Goal: Transaction & Acquisition: Purchase product/service

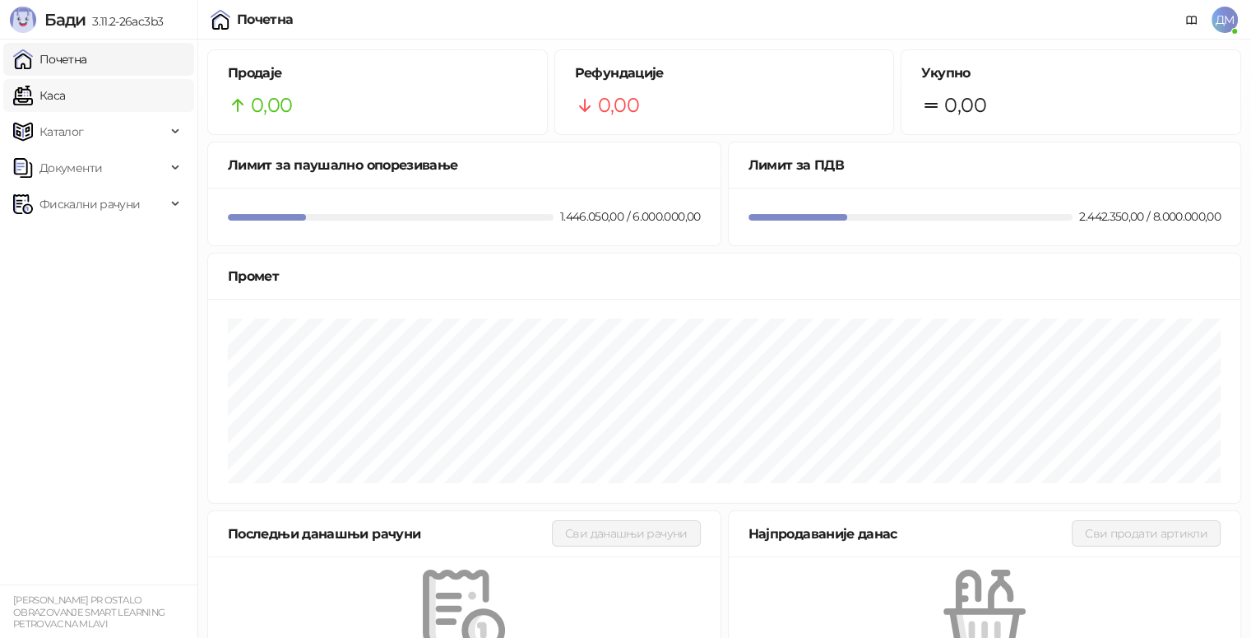
click at [65, 101] on link "Каса" at bounding box center [39, 95] width 52 height 33
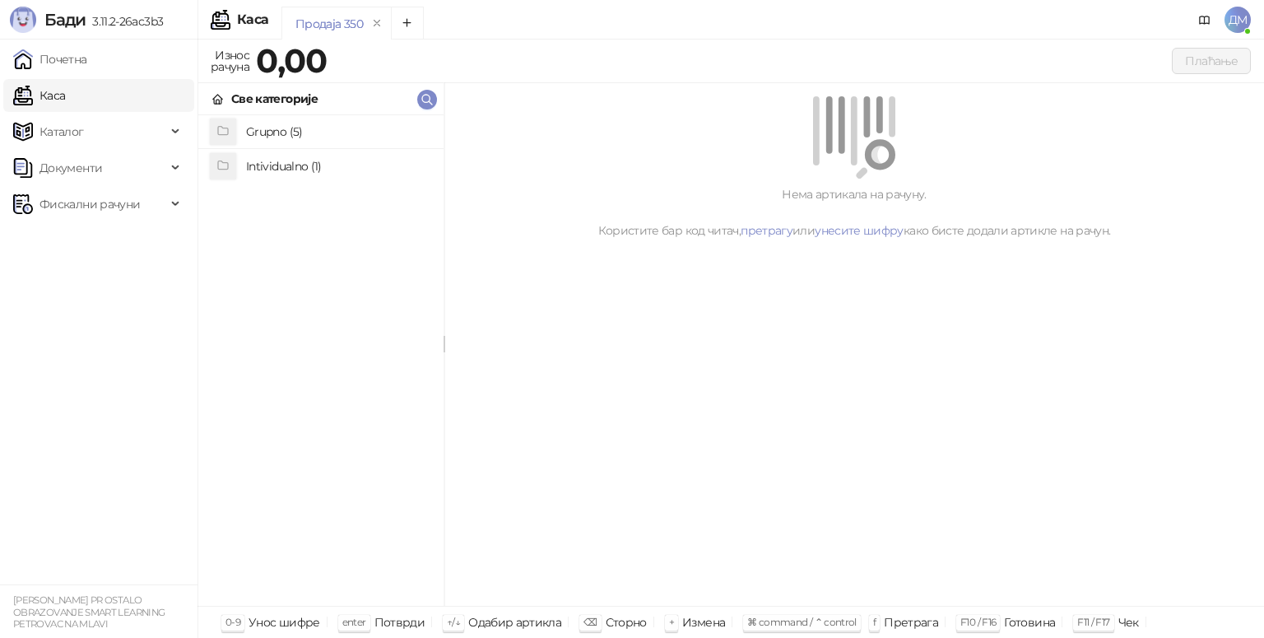
click at [271, 133] on h4 "Grupno (5)" at bounding box center [338, 131] width 184 height 26
click at [267, 195] on h4 "Junior" at bounding box center [338, 199] width 184 height 26
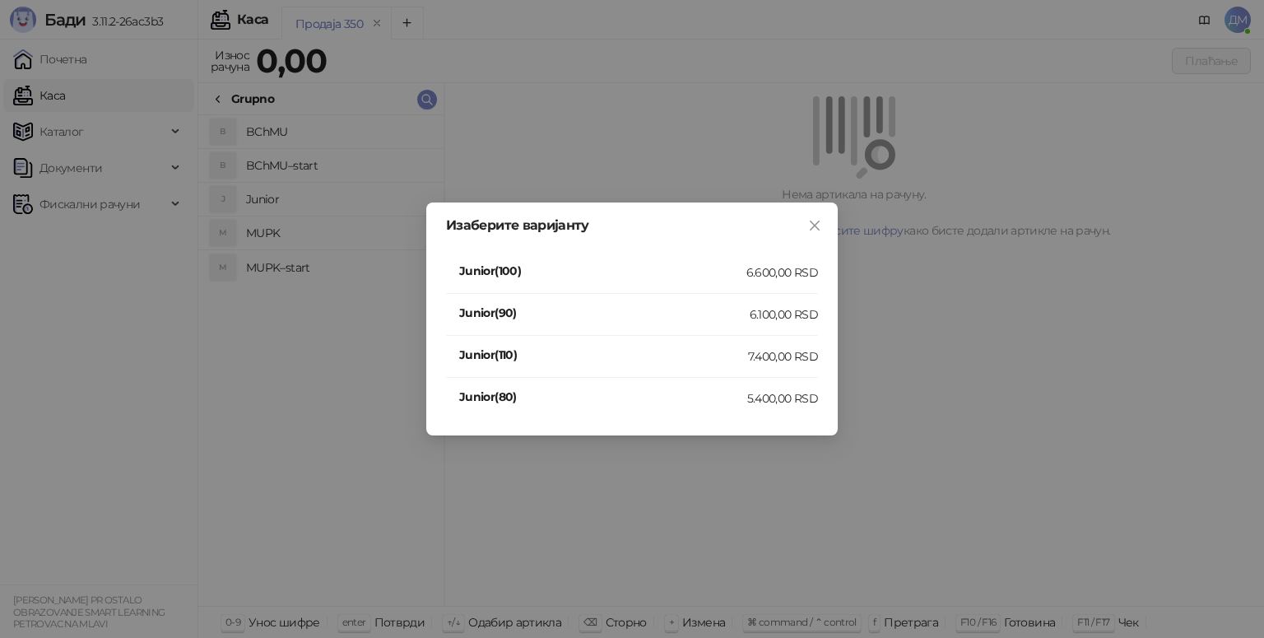
click at [471, 396] on h4 "Junior(80)" at bounding box center [603, 397] width 288 height 18
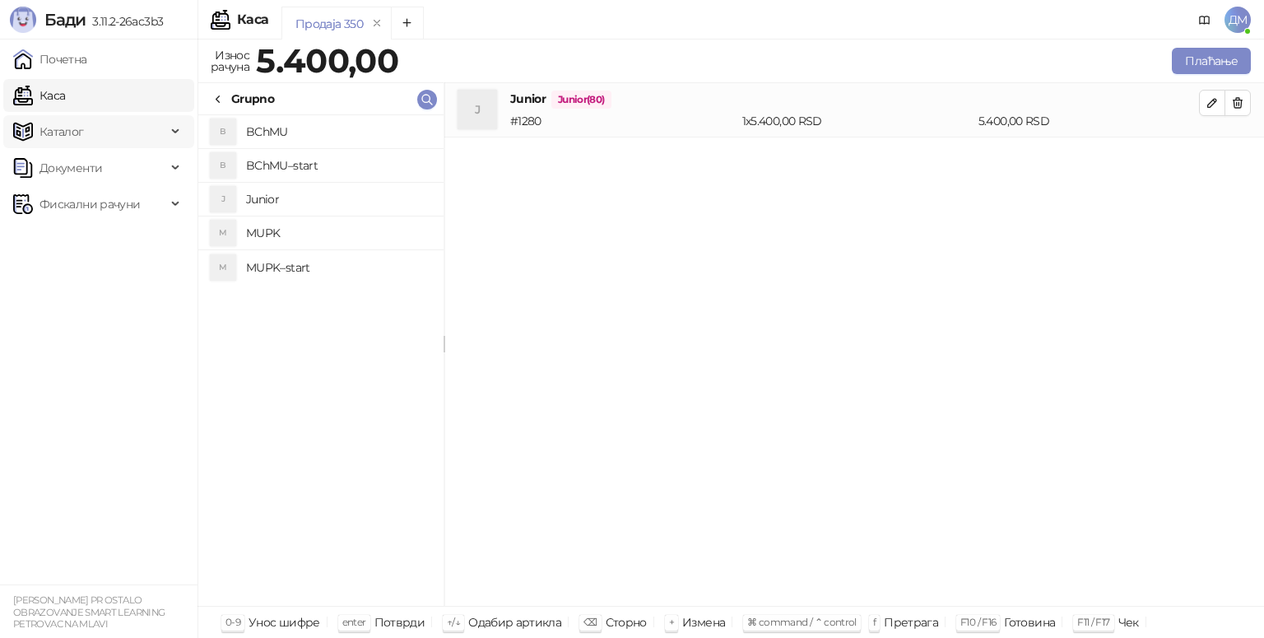
click at [181, 131] on div "Каталог" at bounding box center [98, 131] width 191 height 33
click at [1208, 100] on icon "button" at bounding box center [1211, 102] width 13 height 13
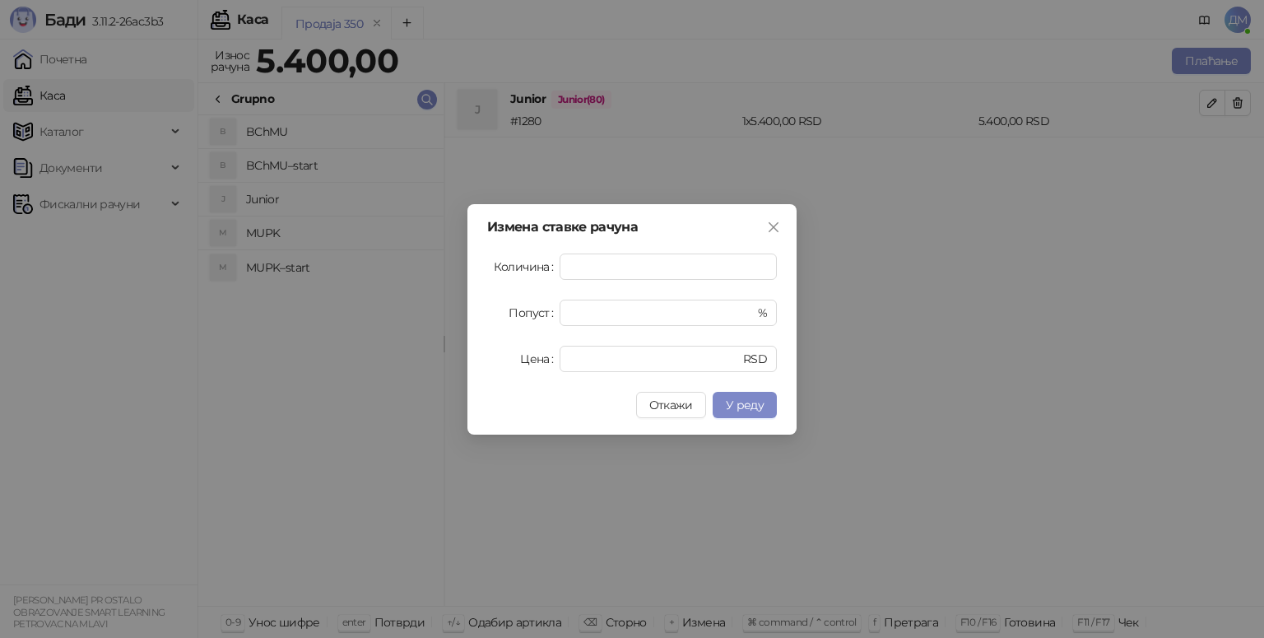
click at [778, 238] on button "Close" at bounding box center [773, 227] width 26 height 26
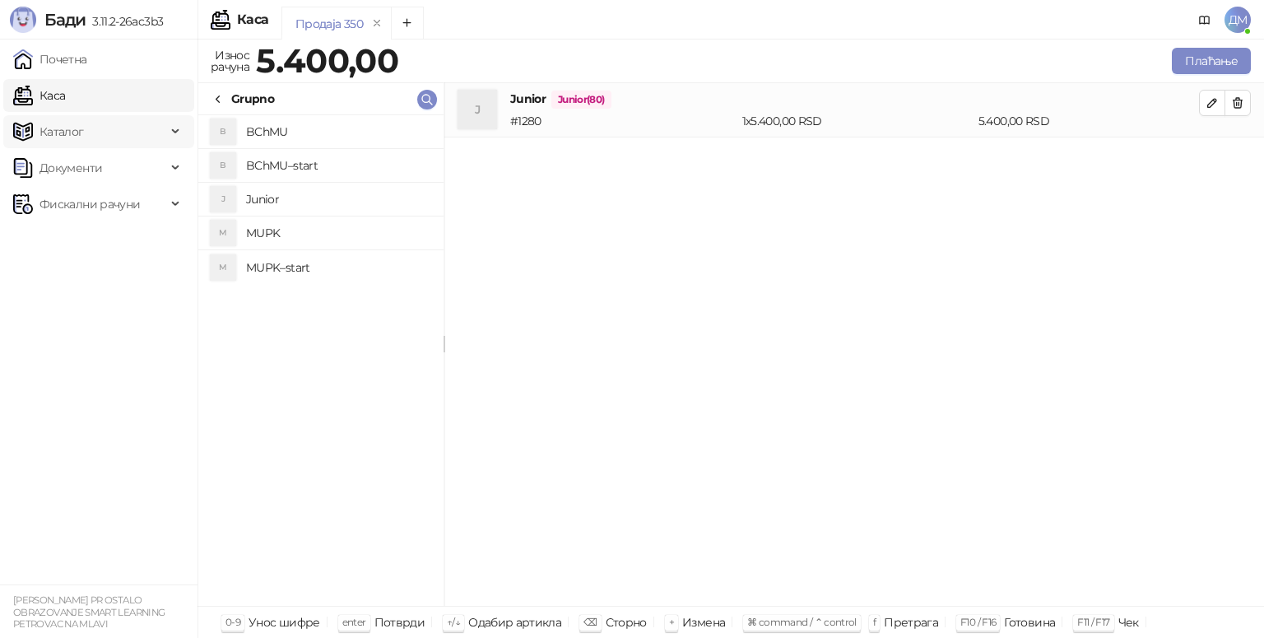
click at [80, 137] on span "Каталог" at bounding box center [61, 131] width 44 height 33
click at [110, 209] on span "Фискални рачуни" at bounding box center [89, 204] width 100 height 33
click at [107, 208] on span "Фискални рачуни" at bounding box center [89, 204] width 100 height 33
click at [1228, 65] on button "Плаћање" at bounding box center [1211, 61] width 79 height 26
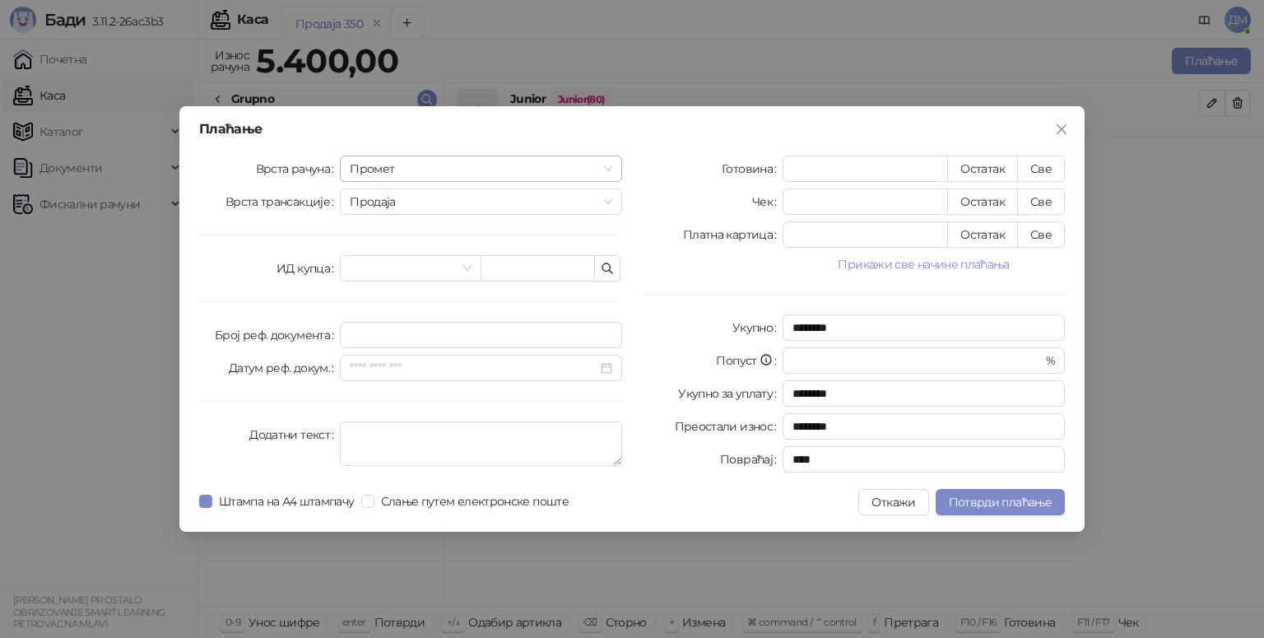
click at [508, 177] on span "Промет" at bounding box center [481, 168] width 262 height 25
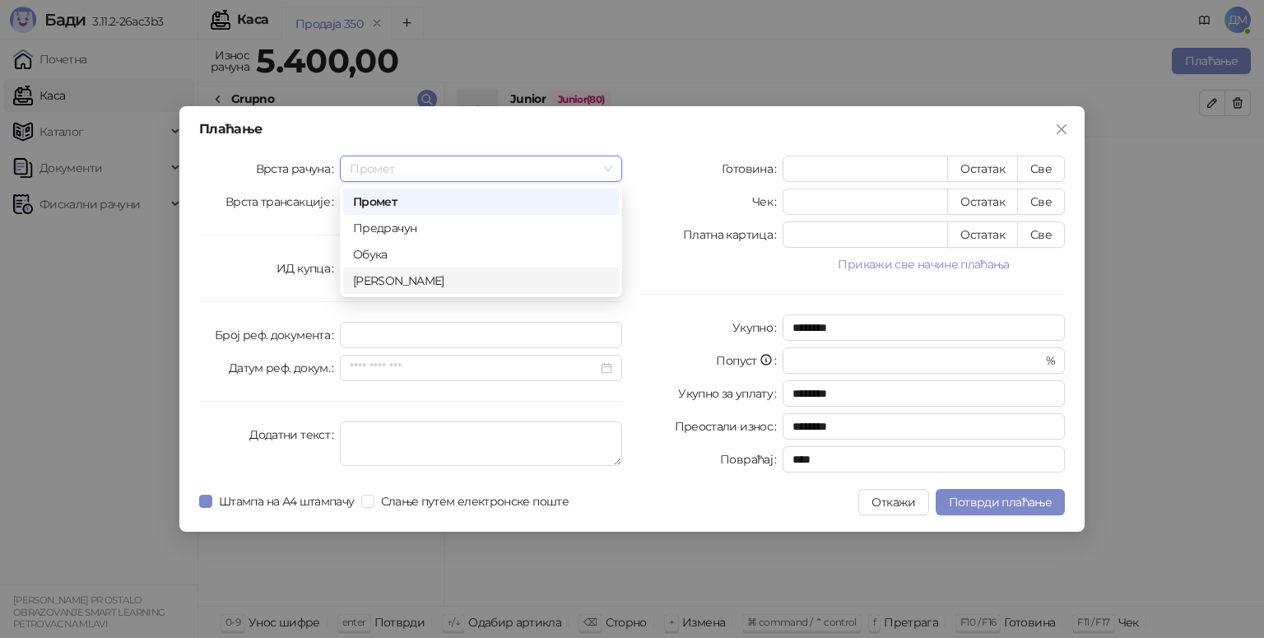
click at [384, 277] on div "[PERSON_NAME]" at bounding box center [481, 281] width 256 height 18
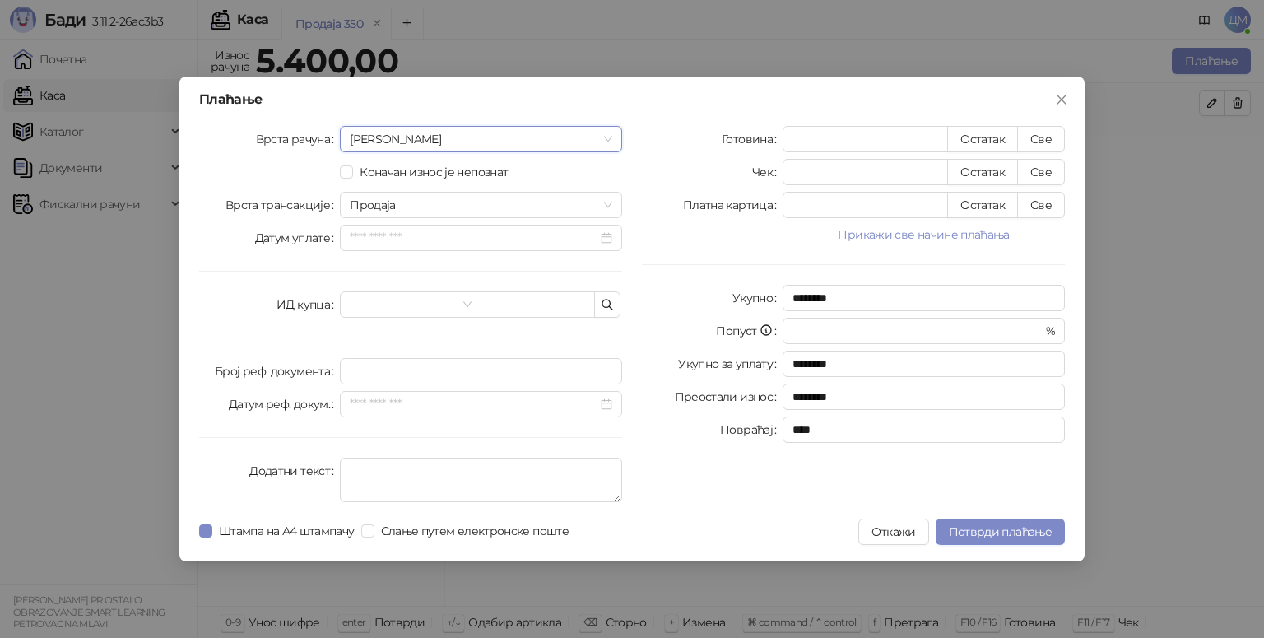
click at [895, 241] on button "Прикажи све начине плаћања" at bounding box center [923, 235] width 282 height 20
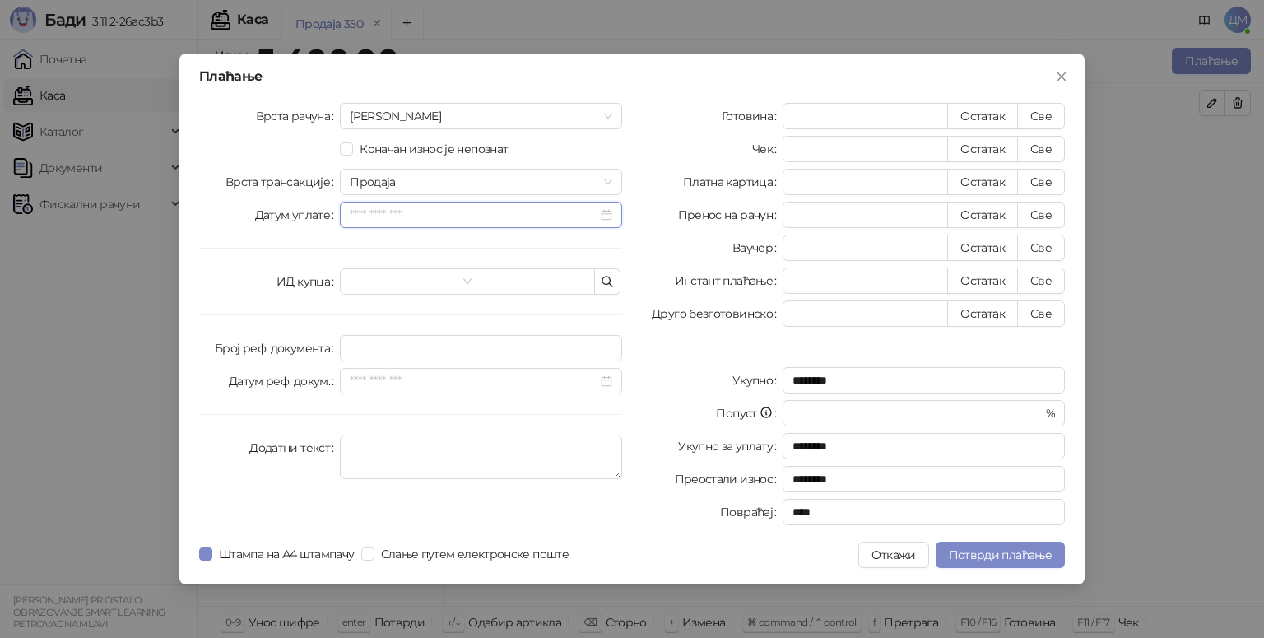
click at [436, 221] on input "Датум уплате" at bounding box center [474, 215] width 248 height 18
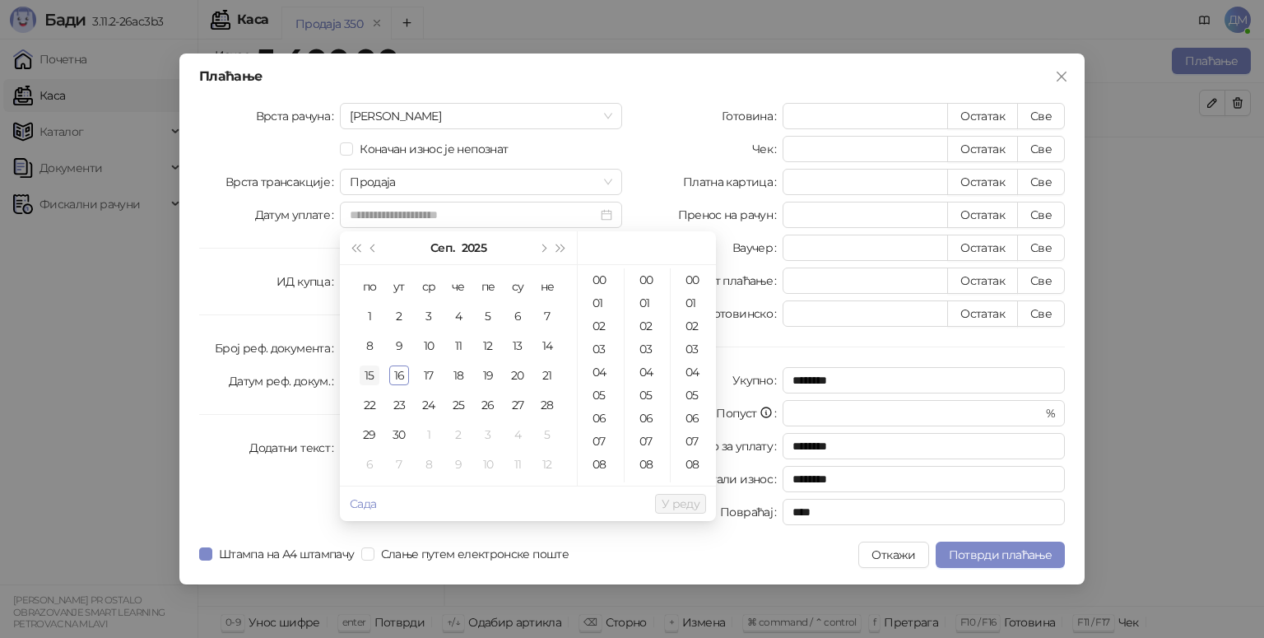
click at [373, 380] on div "15" at bounding box center [370, 375] width 20 height 20
type input "**********"
click at [681, 503] on span "У реду" at bounding box center [681, 503] width 38 height 15
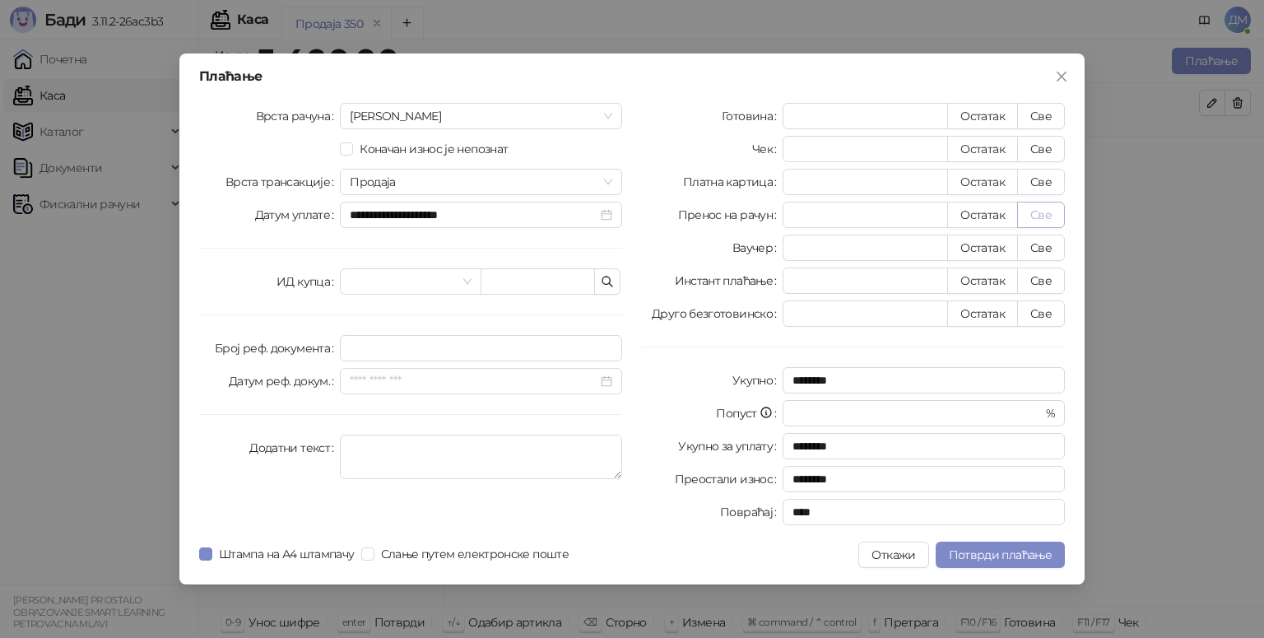
click at [1059, 224] on button "Све" at bounding box center [1041, 215] width 48 height 26
type input "****"
click at [997, 564] on button "Потврди плаћање" at bounding box center [1000, 554] width 129 height 26
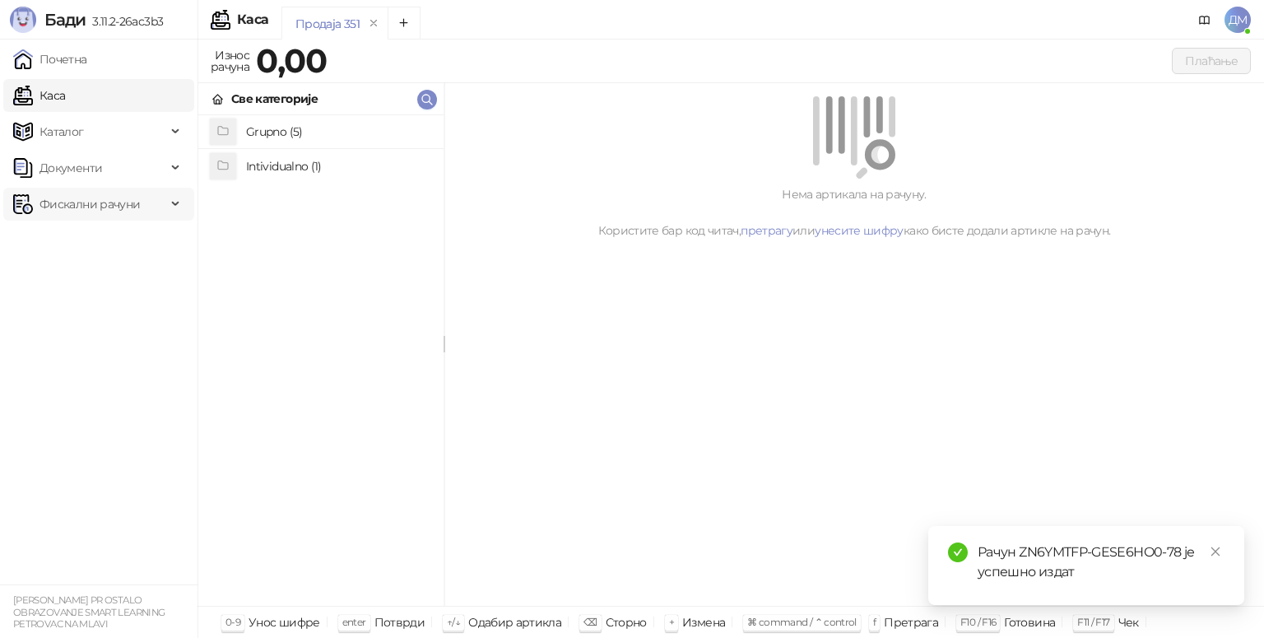
click at [101, 211] on span "Фискални рачуни" at bounding box center [89, 204] width 100 height 33
click at [99, 235] on link "Издати рачуни" at bounding box center [75, 240] width 110 height 33
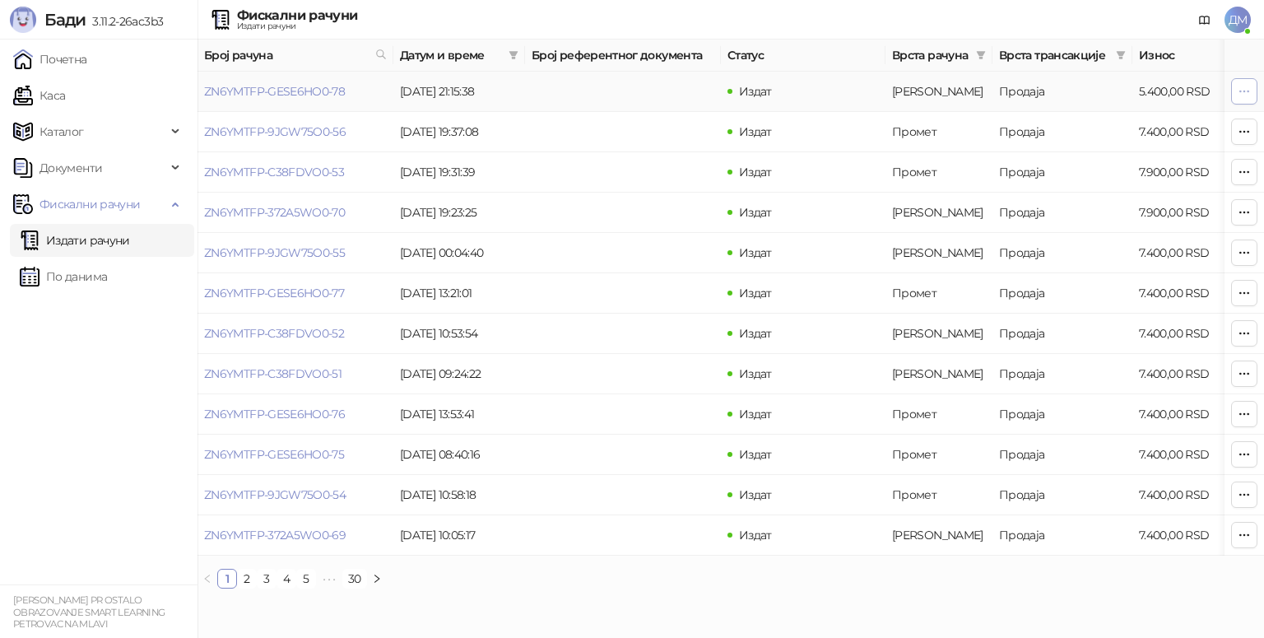
click at [1247, 95] on icon "button" at bounding box center [1243, 91] width 13 height 13
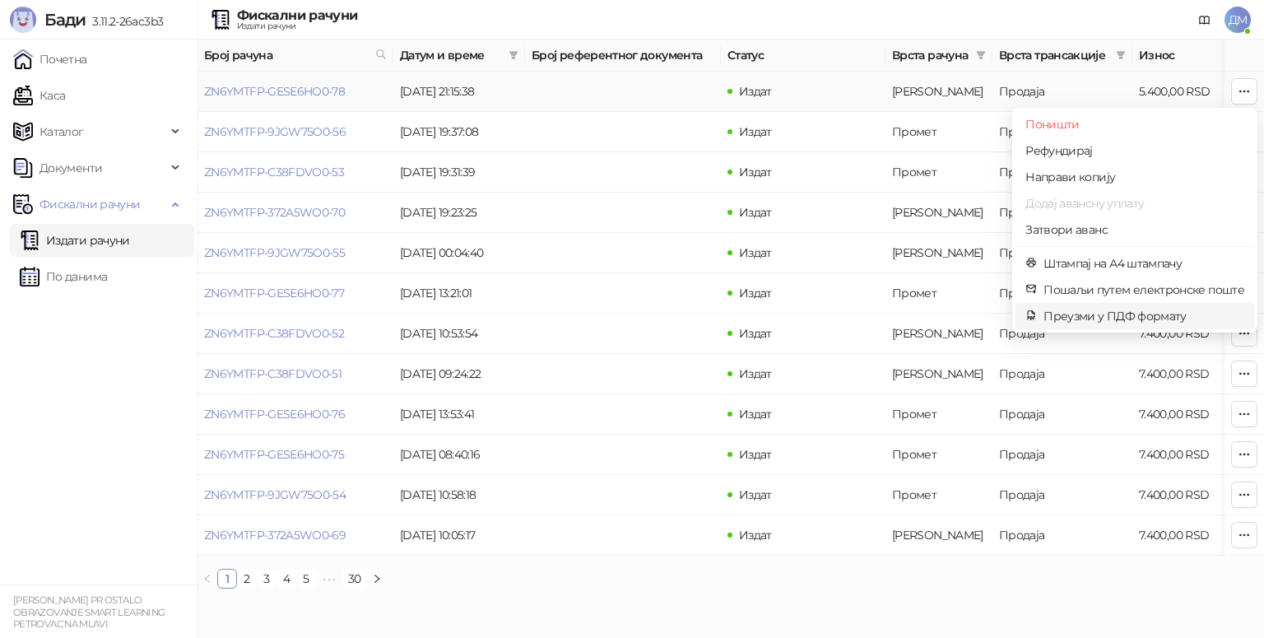
click at [1092, 321] on span "Преузми у ПДФ формату" at bounding box center [1143, 316] width 201 height 18
